Goal: Task Accomplishment & Management: Manage account settings

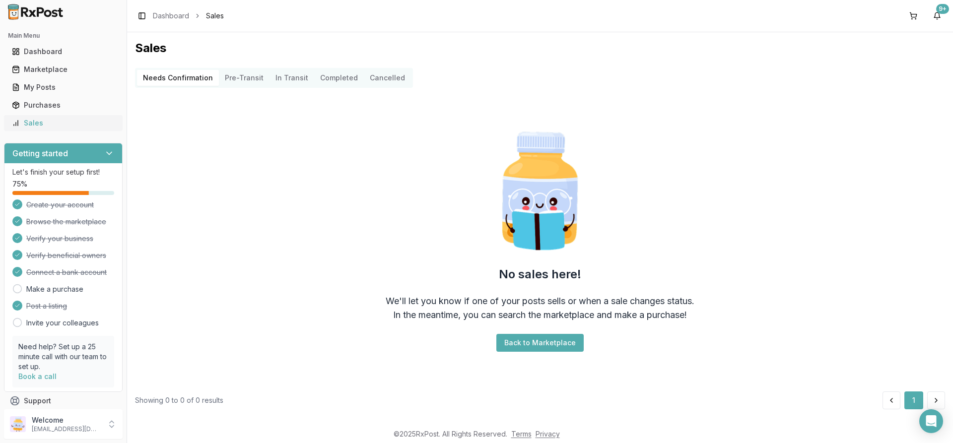
click at [33, 121] on div "Sales" at bounding box center [63, 123] width 103 height 10
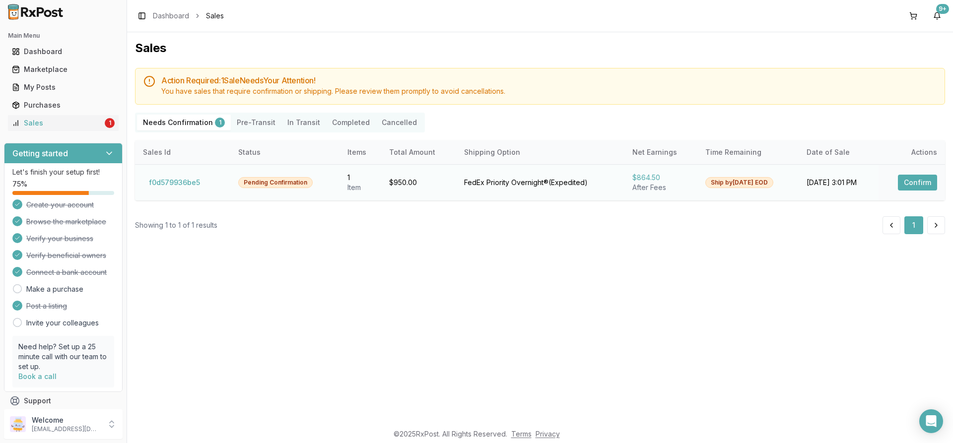
click at [904, 182] on button "Confirm" at bounding box center [917, 183] width 39 height 16
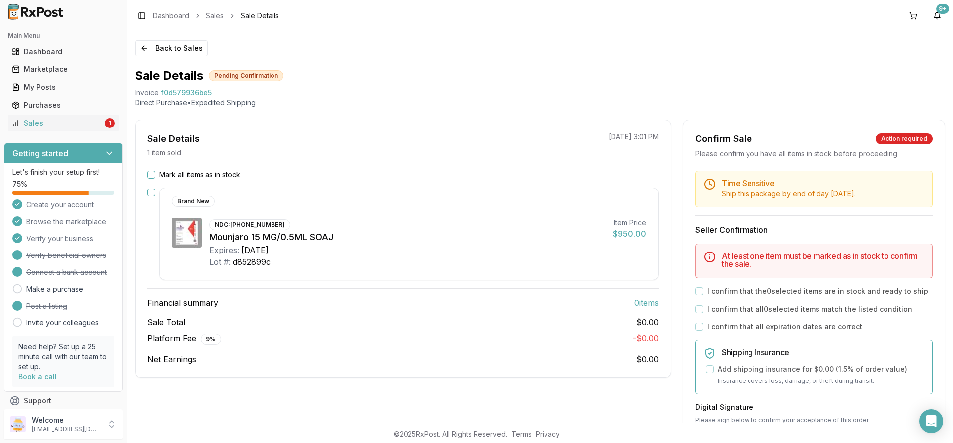
click at [151, 173] on button "Mark all items as in stock" at bounding box center [151, 175] width 8 height 8
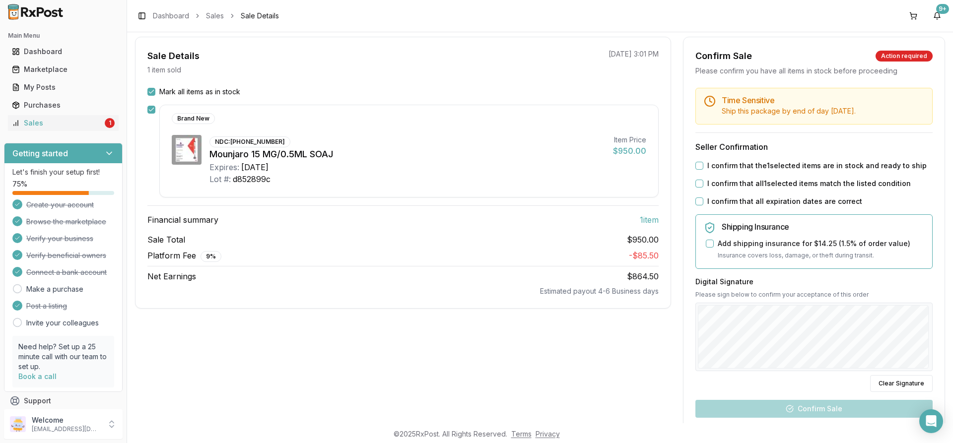
scroll to position [99, 0]
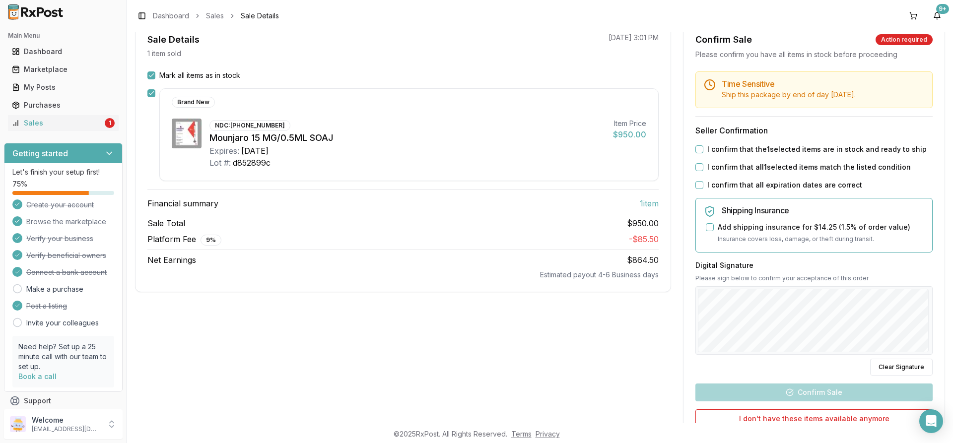
click at [695, 148] on button "I confirm that the 1 selected items are in stock and ready to ship" at bounding box center [699, 149] width 8 height 8
click at [696, 171] on div "I confirm that all 1 selected items match the listed condition" at bounding box center [813, 167] width 237 height 10
click at [697, 178] on div "Time Sensitive Ship this package by end of day Monday, September 29th . Seller …" at bounding box center [813, 280] width 261 height 419
click at [698, 180] on div "I confirm that all expiration dates are correct" at bounding box center [813, 185] width 237 height 10
click at [695, 164] on button "I confirm that all 1 selected items match the listed condition" at bounding box center [699, 167] width 8 height 8
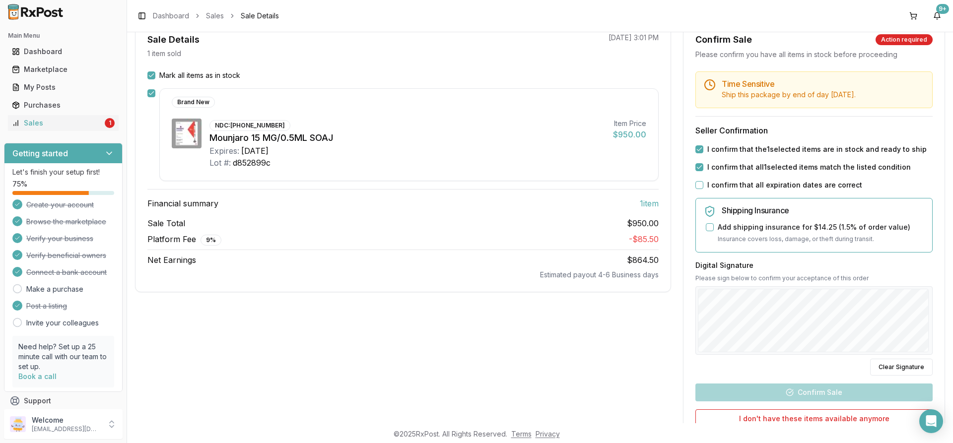
click at [696, 178] on div "Time Sensitive Ship this package by end of day Monday, September 29th . Seller …" at bounding box center [813, 280] width 261 height 419
click at [698, 184] on button "I confirm that all expiration dates are correct" at bounding box center [699, 185] width 8 height 8
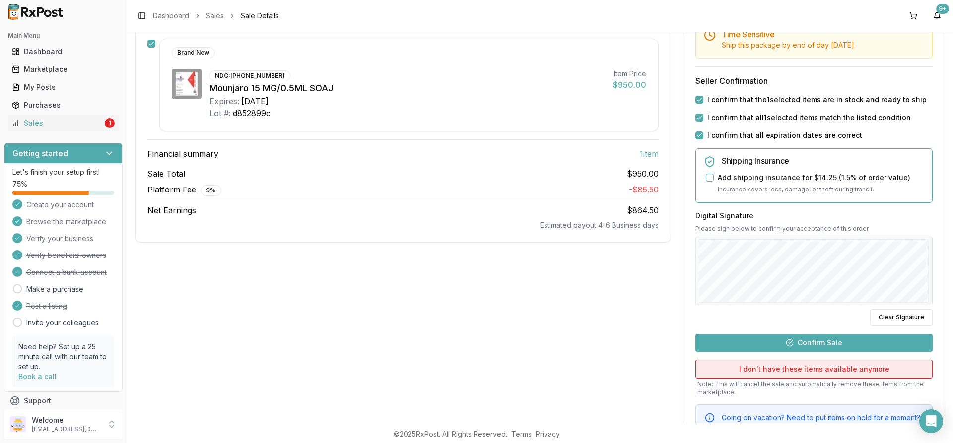
scroll to position [195, 0]
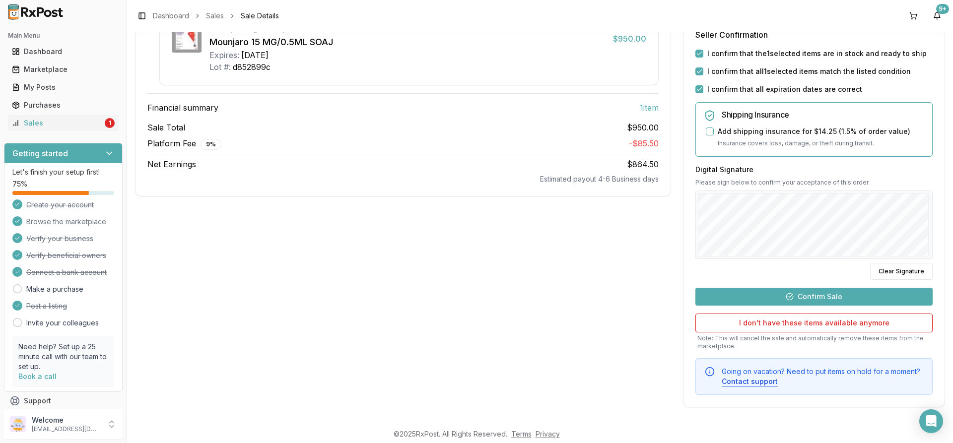
click at [767, 294] on button "Confirm Sale" at bounding box center [813, 297] width 237 height 18
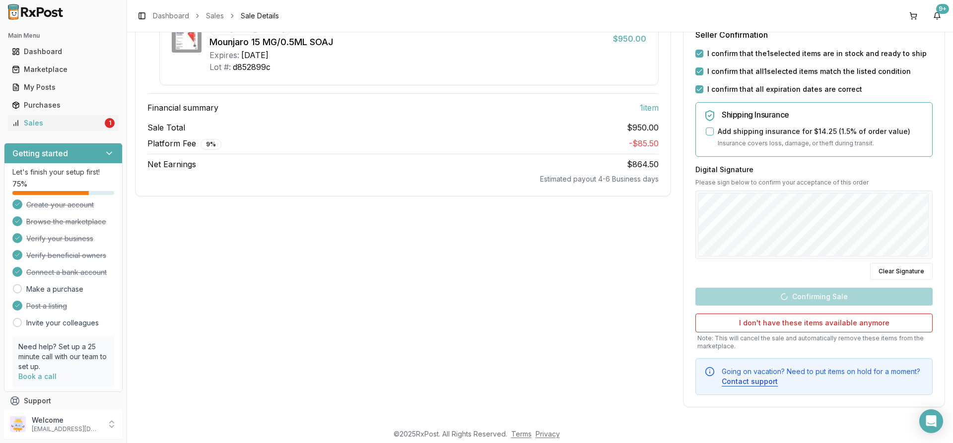
scroll to position [10, 0]
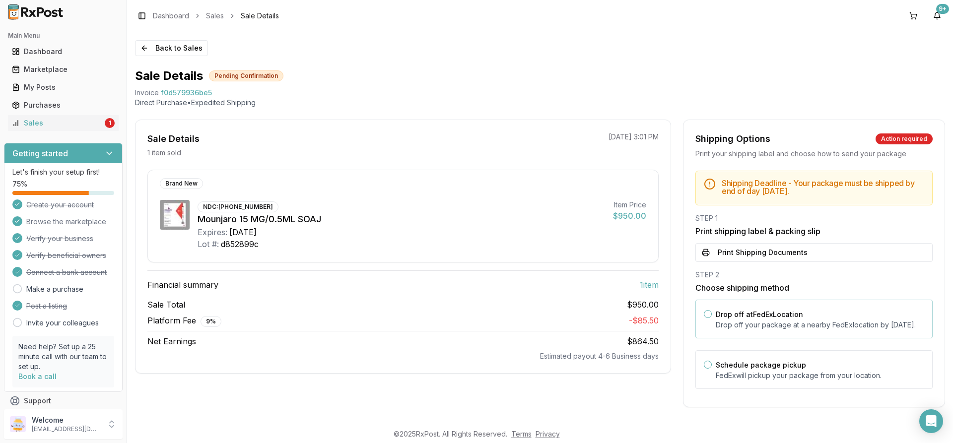
click at [746, 310] on label "Drop off at FedEx Location" at bounding box center [759, 314] width 87 height 8
click at [712, 310] on button "Drop off at FedEx Location" at bounding box center [708, 314] width 8 height 8
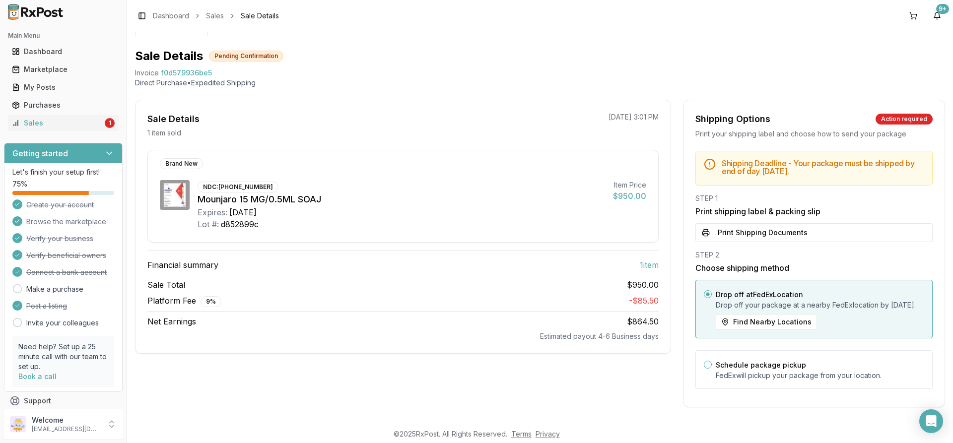
scroll to position [30, 0]
click at [735, 223] on button "Print Shipping Documents" at bounding box center [813, 232] width 237 height 19
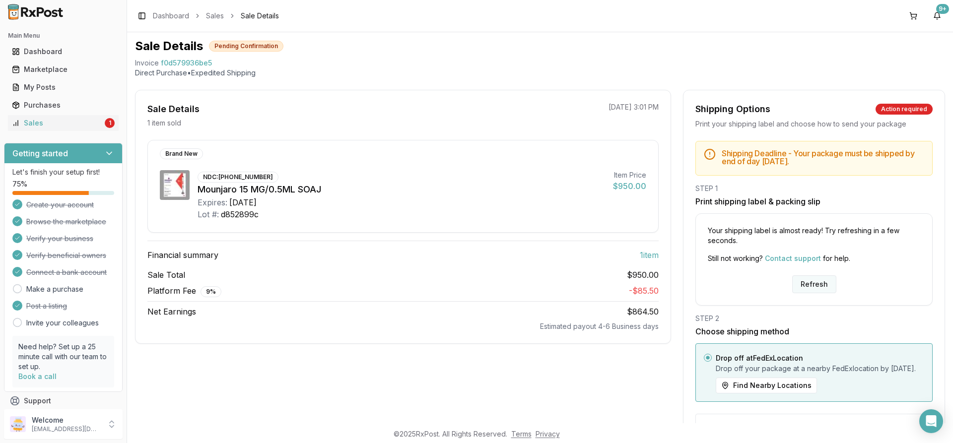
click at [809, 285] on button "Refresh" at bounding box center [814, 284] width 44 height 18
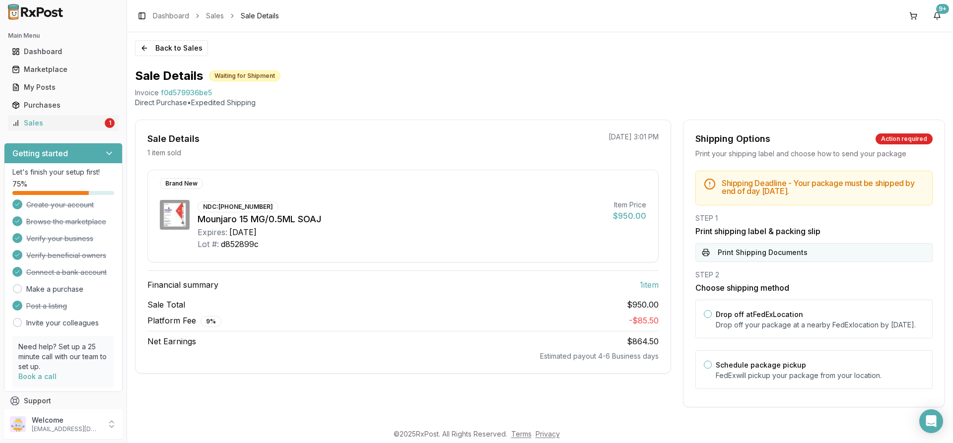
click at [774, 249] on button "Print Shipping Documents" at bounding box center [813, 252] width 237 height 19
click at [89, 120] on div "Sales" at bounding box center [57, 123] width 91 height 10
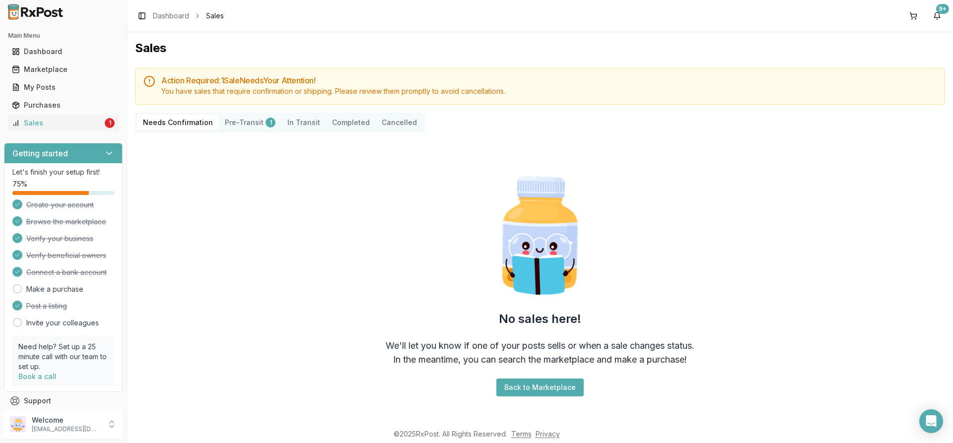
click at [234, 127] on button "Pre-Transit 1" at bounding box center [250, 123] width 63 height 16
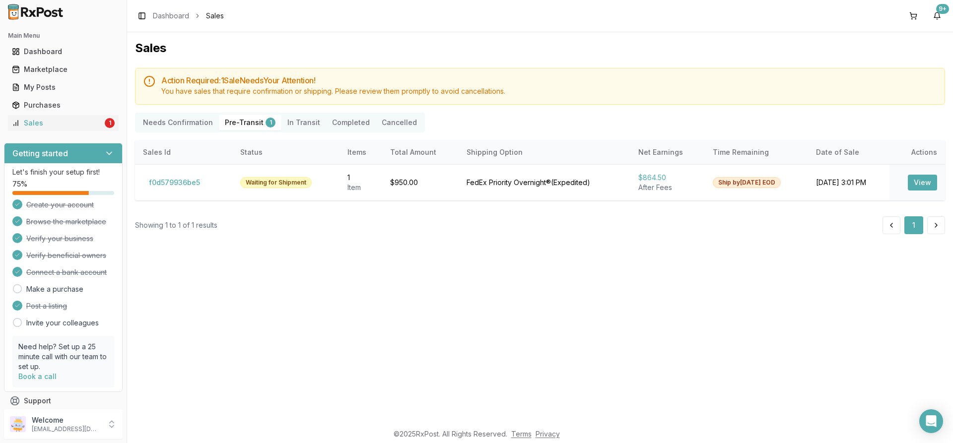
click at [195, 122] on Confirmation "Needs Confirmation" at bounding box center [178, 123] width 82 height 16
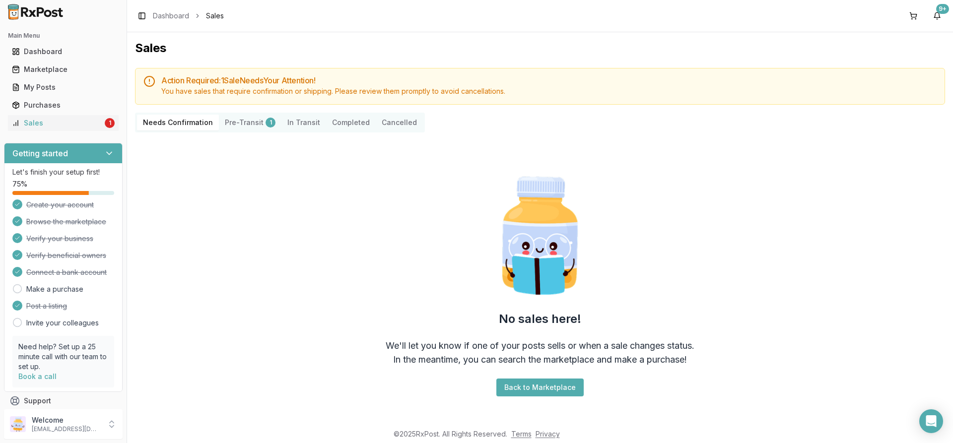
click at [241, 121] on button "Pre-Transit 1" at bounding box center [250, 123] width 63 height 16
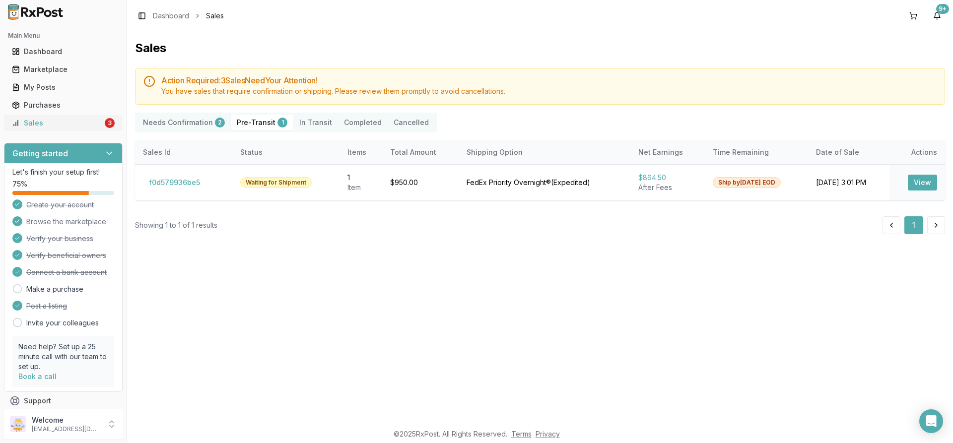
click at [81, 119] on div "Sales" at bounding box center [57, 123] width 91 height 10
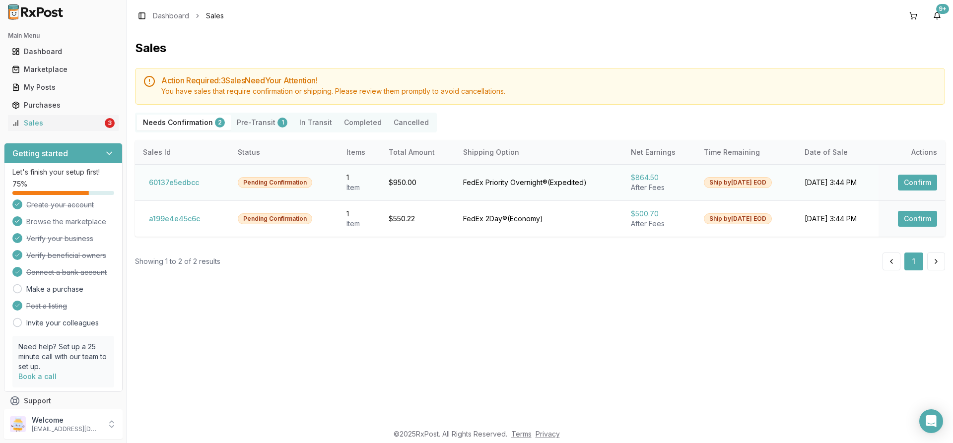
click at [910, 181] on button "Confirm" at bounding box center [917, 183] width 39 height 16
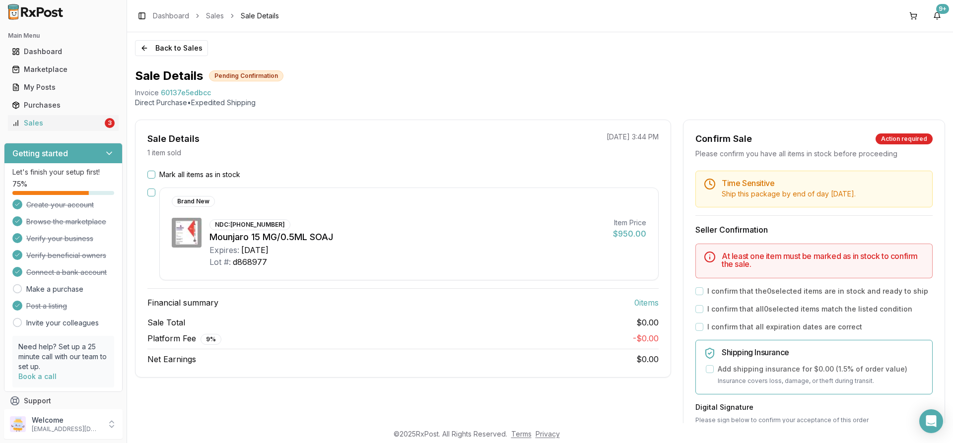
click at [150, 174] on button "Mark all items as in stock" at bounding box center [151, 175] width 8 height 8
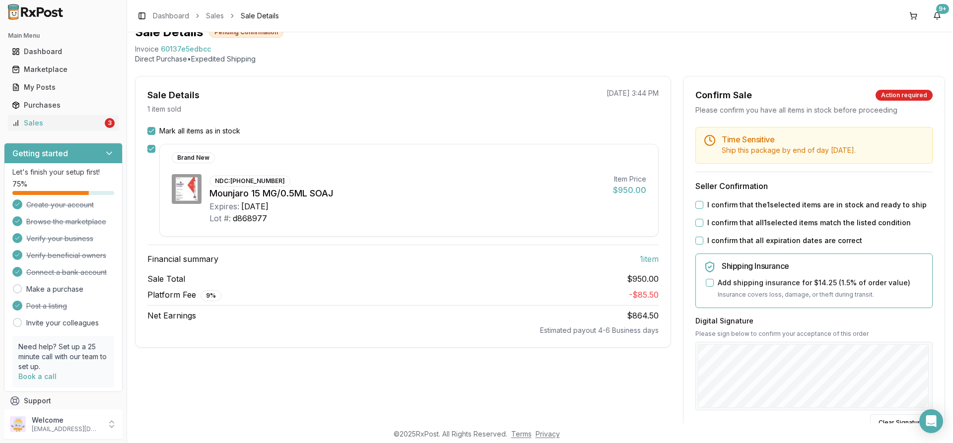
scroll to position [99, 0]
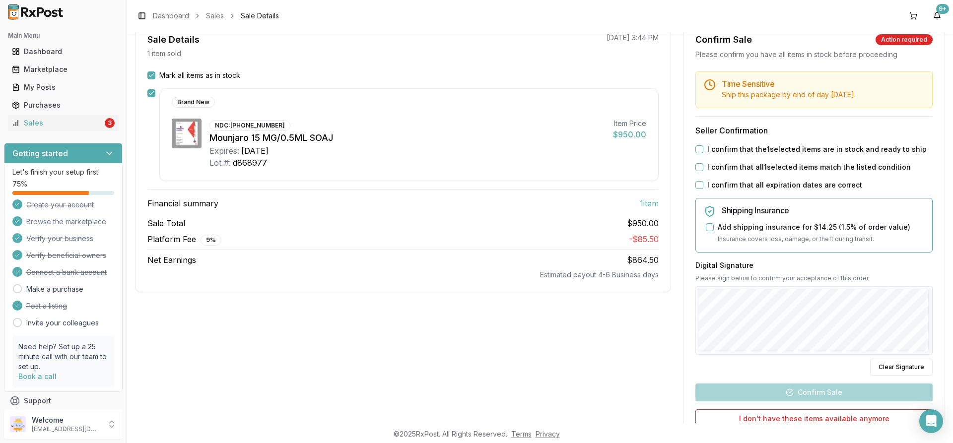
click at [695, 150] on button "I confirm that the 1 selected items are in stock and ready to ship" at bounding box center [699, 149] width 8 height 8
click at [696, 172] on div "I confirm that all 1 selected items match the listed condition" at bounding box center [813, 167] width 237 height 10
click at [695, 166] on button "I confirm that all 1 selected items match the listed condition" at bounding box center [699, 167] width 8 height 8
click at [697, 182] on button "I confirm that all expiration dates are correct" at bounding box center [699, 185] width 8 height 8
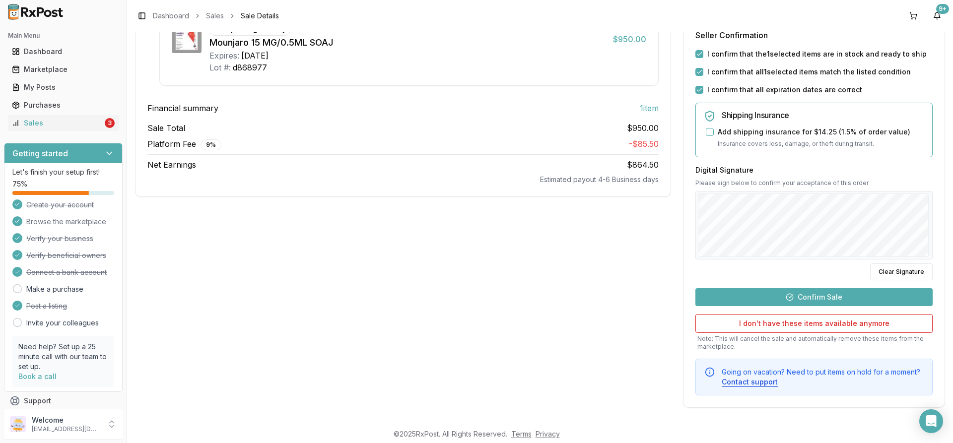
scroll to position [195, 0]
click at [805, 295] on button "Confirm Sale" at bounding box center [813, 297] width 237 height 18
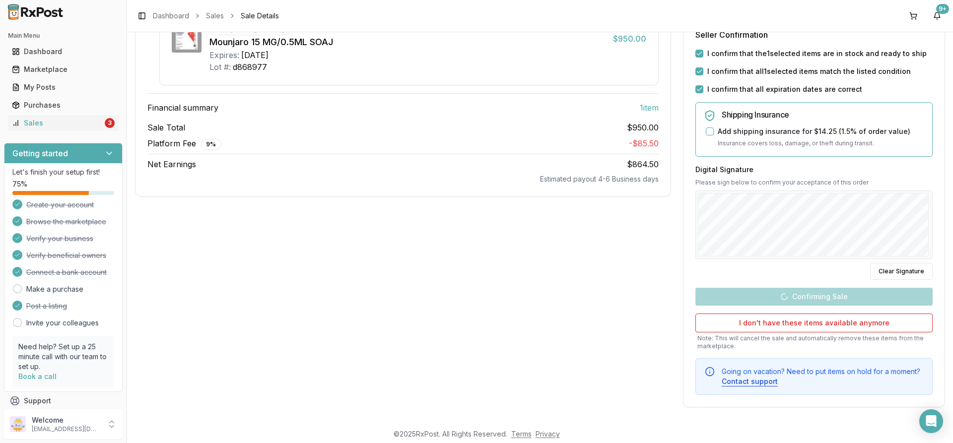
scroll to position [10, 0]
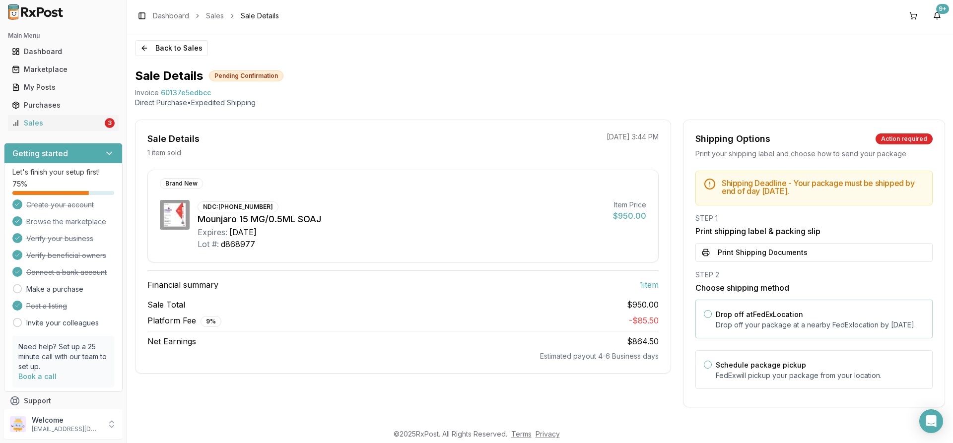
click at [736, 300] on div "Drop off at FedEx Location Drop off your package at a nearby FedEx location by …" at bounding box center [813, 319] width 237 height 39
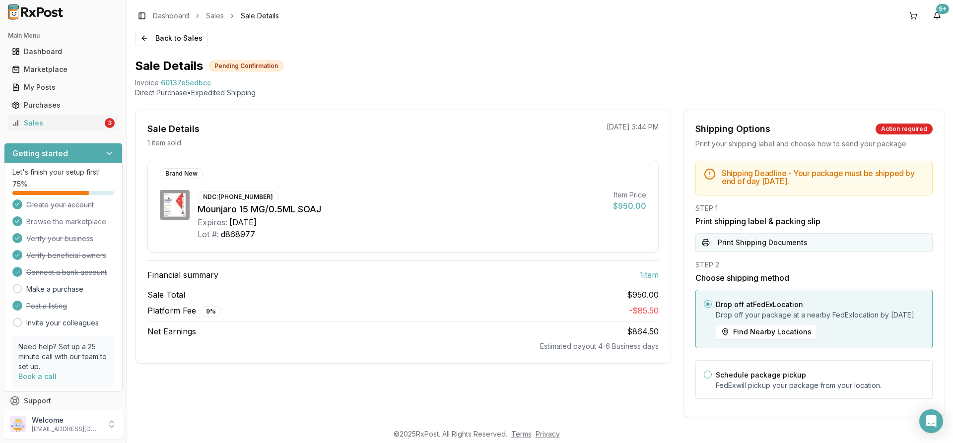
click at [746, 250] on button "Print Shipping Documents" at bounding box center [813, 242] width 237 height 19
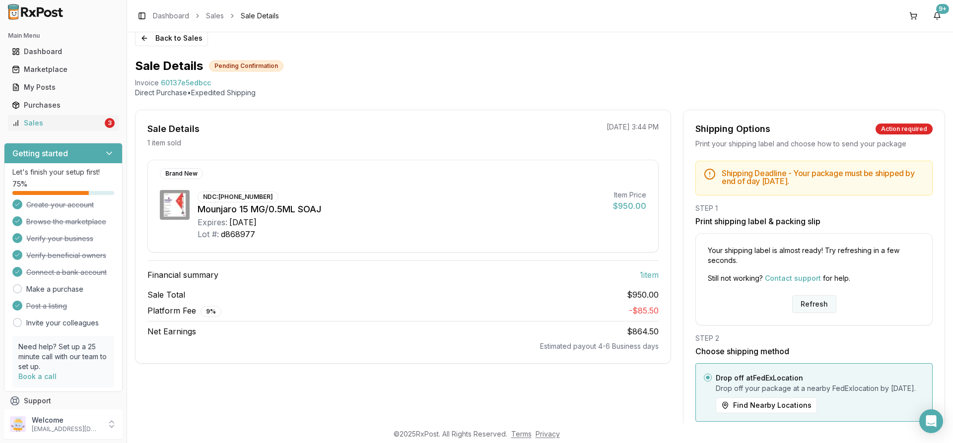
click at [805, 300] on button "Refresh" at bounding box center [814, 304] width 44 height 18
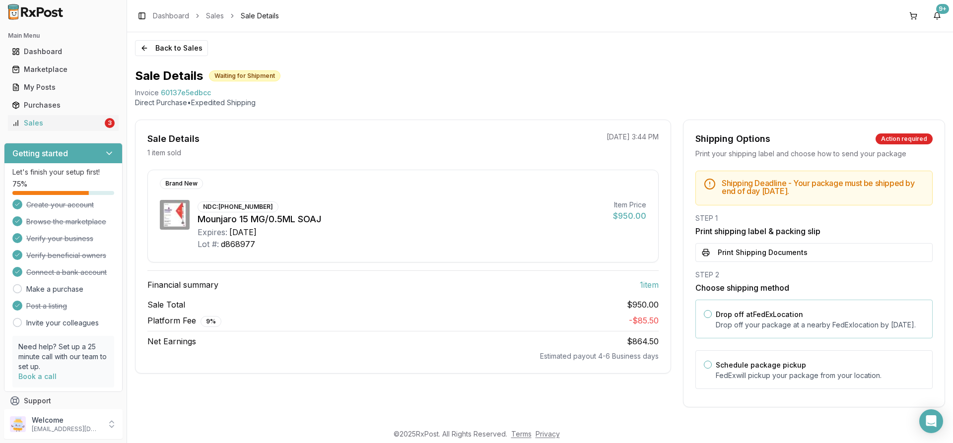
click at [749, 321] on p "Drop off your package at a nearby FedEx location by September 29, 2025 ." at bounding box center [820, 325] width 208 height 10
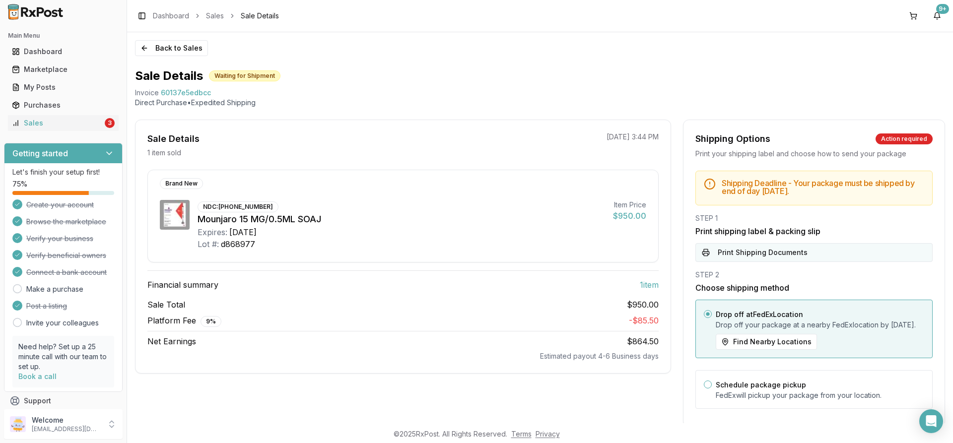
click at [742, 253] on button "Print Shipping Documents" at bounding box center [813, 252] width 237 height 19
click at [89, 127] on div "Sales" at bounding box center [57, 123] width 91 height 10
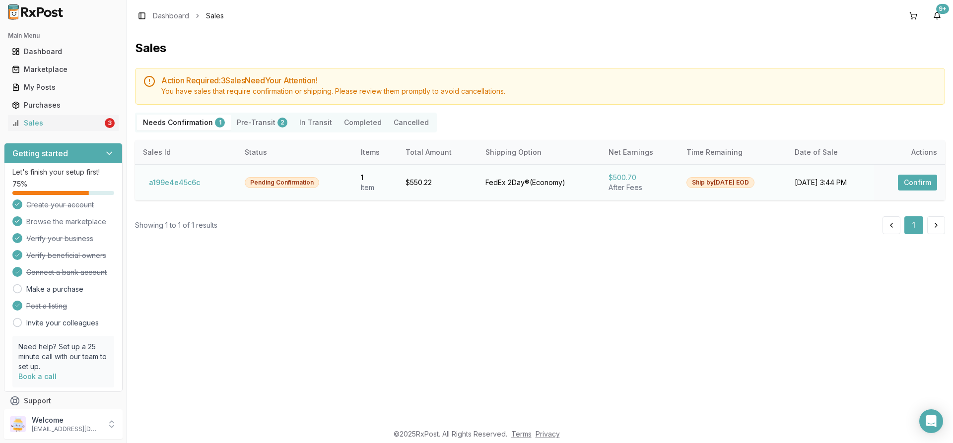
click at [913, 182] on button "Confirm" at bounding box center [917, 183] width 39 height 16
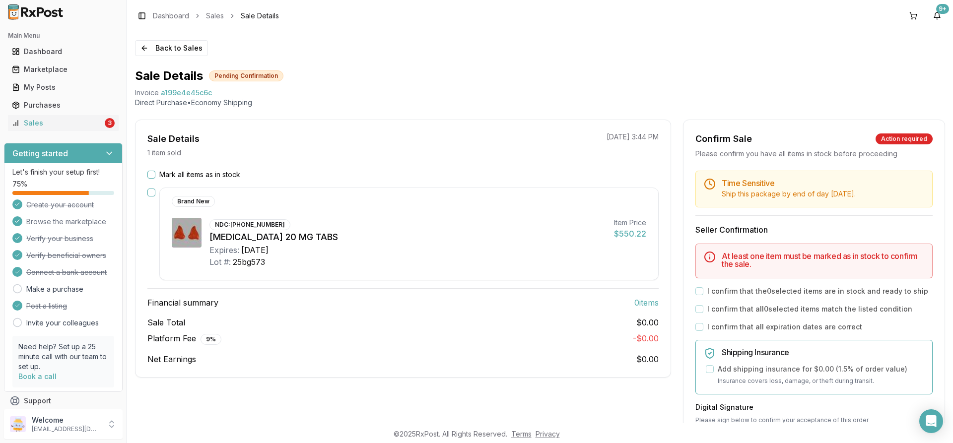
click at [151, 173] on button "Mark all items as in stock" at bounding box center [151, 175] width 8 height 8
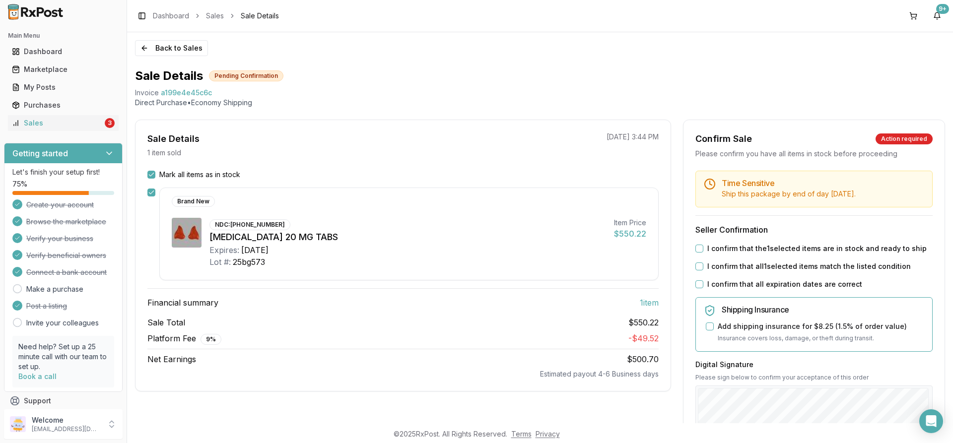
scroll to position [99, 0]
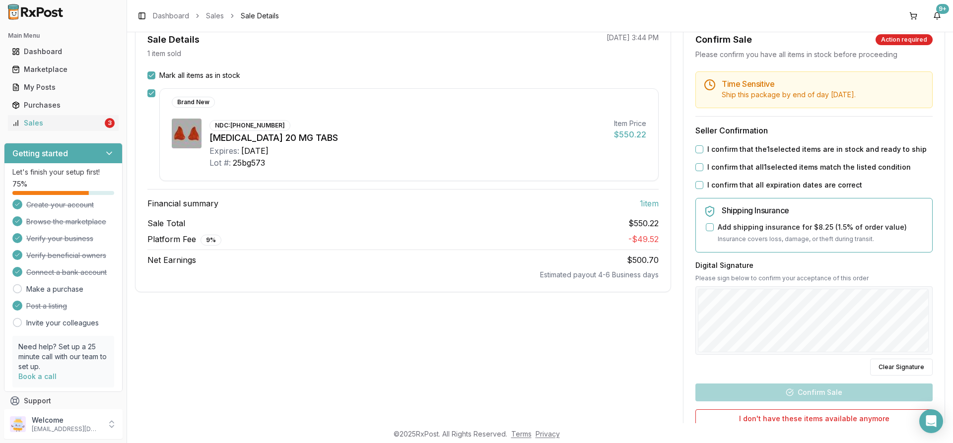
click at [696, 148] on button "I confirm that the 1 selected items are in stock and ready to ship" at bounding box center [699, 149] width 8 height 8
click at [697, 170] on button "I confirm that all 1 selected items match the listed condition" at bounding box center [699, 167] width 8 height 8
click at [695, 183] on button "I confirm that all expiration dates are correct" at bounding box center [699, 185] width 8 height 8
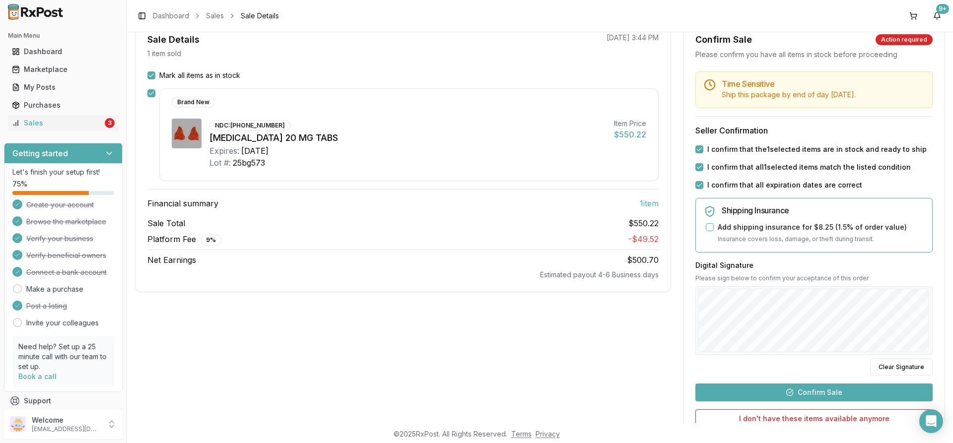
scroll to position [195, 0]
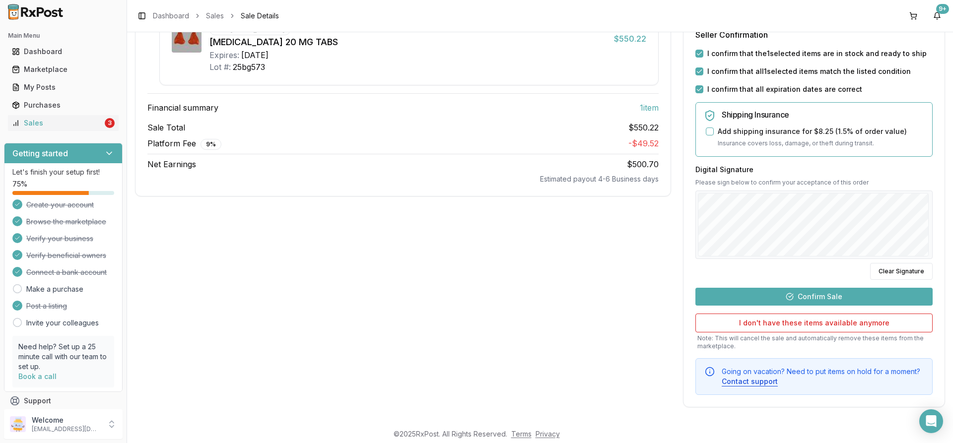
click at [809, 293] on button "Confirm Sale" at bounding box center [813, 297] width 237 height 18
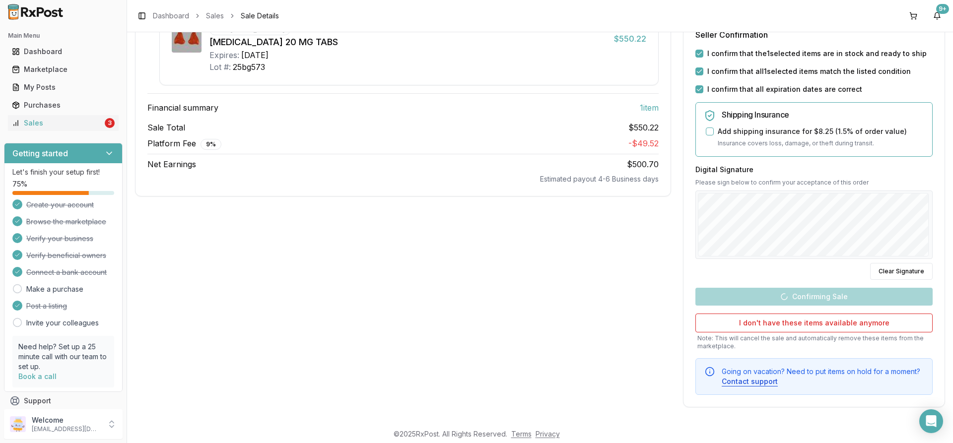
scroll to position [10, 0]
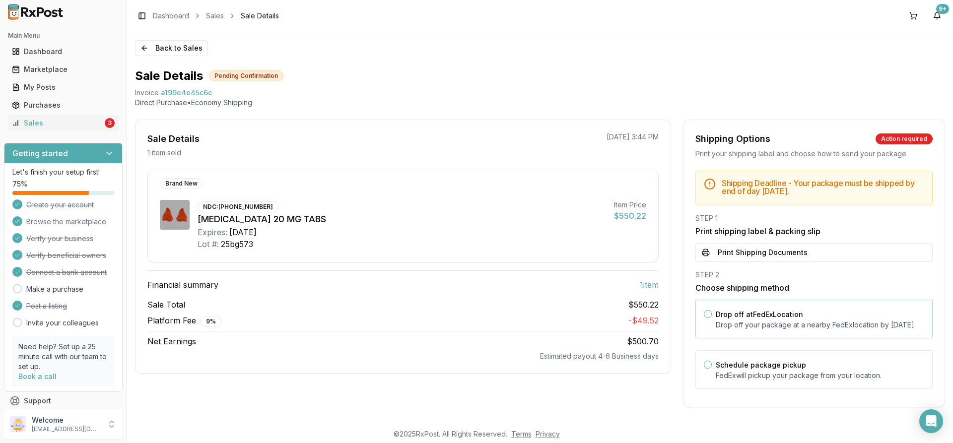
click at [749, 310] on label "Drop off at FedEx Location" at bounding box center [759, 314] width 87 height 8
click at [712, 310] on button "Drop off at FedEx Location" at bounding box center [708, 314] width 8 height 8
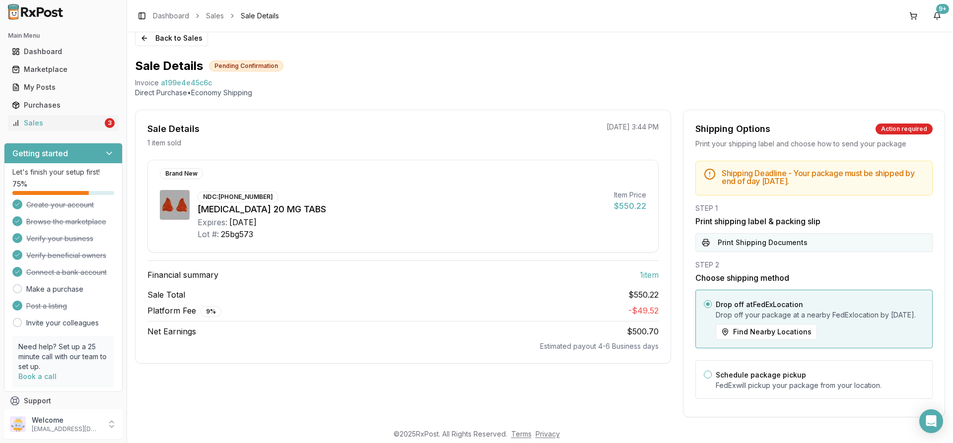
click at [751, 246] on button "Print Shipping Documents" at bounding box center [813, 242] width 237 height 19
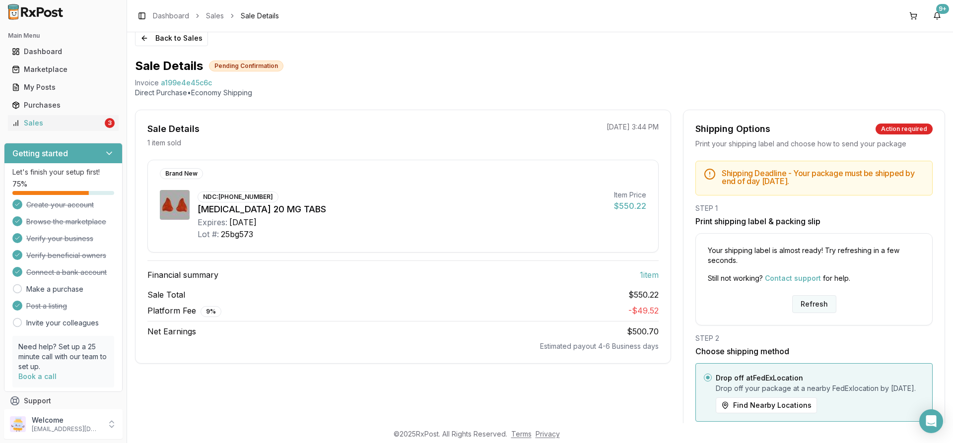
click at [802, 300] on button "Refresh" at bounding box center [814, 304] width 44 height 18
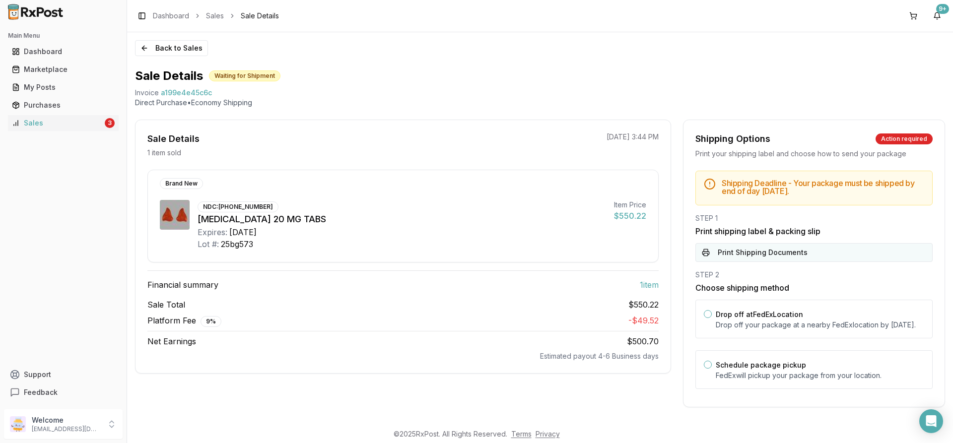
click at [770, 258] on button "Print Shipping Documents" at bounding box center [813, 252] width 237 height 19
